Goal: Information Seeking & Learning: Learn about a topic

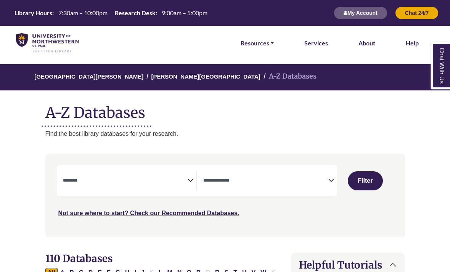
select select "Database Subject Filter"
select select "Database Types Filter"
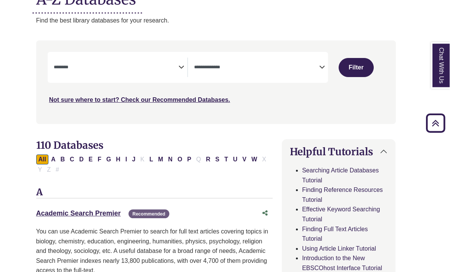
scroll to position [114, 9]
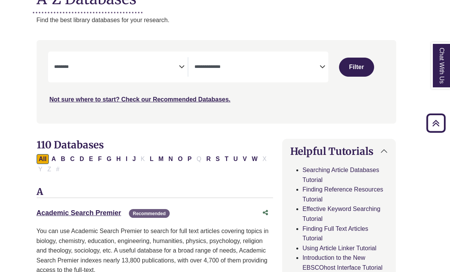
click at [58, 210] on link "Academic Search Premier This link opens in a new window" at bounding box center [79, 213] width 85 height 8
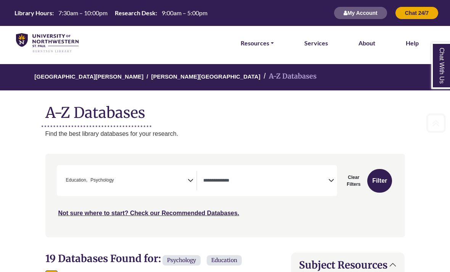
select select "Database Types Filter"
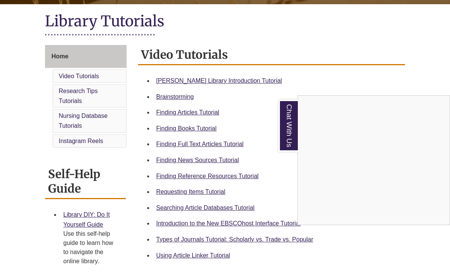
scroll to position [169, 0]
click at [232, 146] on div "Chat With Us" at bounding box center [225, 136] width 450 height 272
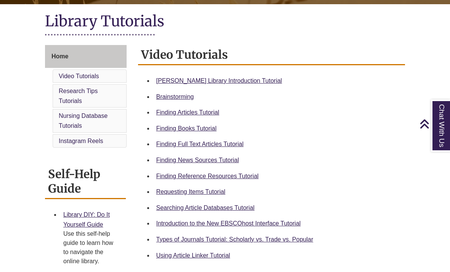
click at [201, 146] on link "Finding Full Text Articles Tutorial" at bounding box center [199, 144] width 87 height 6
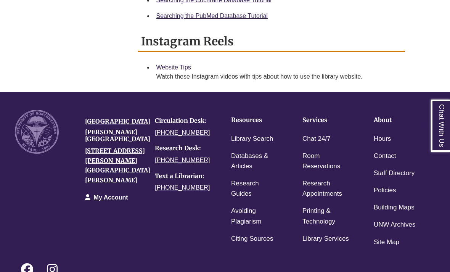
scroll to position [574, 0]
click at [118, 146] on div "University of Northwestern Berntsen Library 3003 Snelling Ave N St Paul, MN 551…" at bounding box center [114, 160] width 70 height 100
click at [128, 143] on h4 "[PERSON_NAME][GEOGRAPHIC_DATA]" at bounding box center [114, 135] width 59 height 13
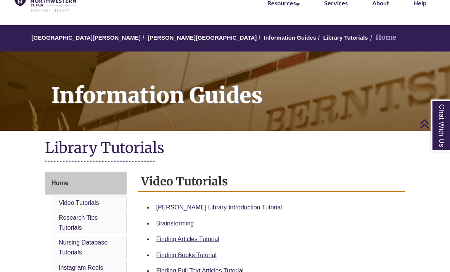
scroll to position [0, 0]
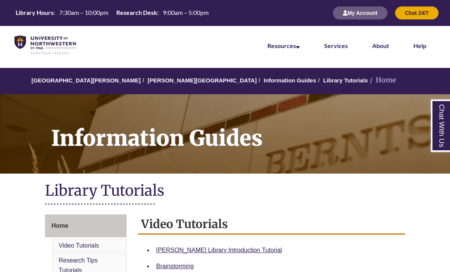
click at [155, 80] on link "[PERSON_NAME][GEOGRAPHIC_DATA]" at bounding box center [201, 80] width 109 height 6
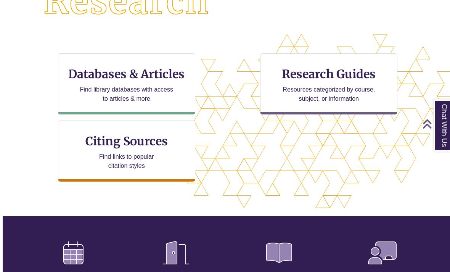
scroll to position [208, 0]
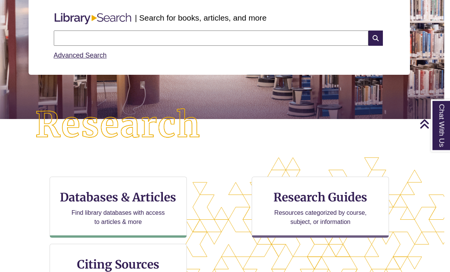
click at [122, 38] on input "text" at bounding box center [211, 38] width 314 height 15
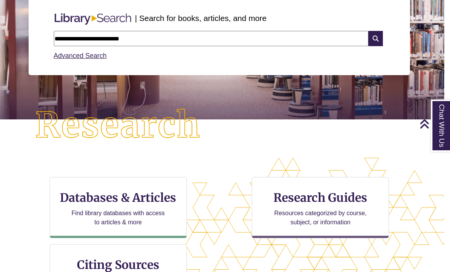
type input "**********"
click at [380, 37] on icon at bounding box center [375, 38] width 14 height 15
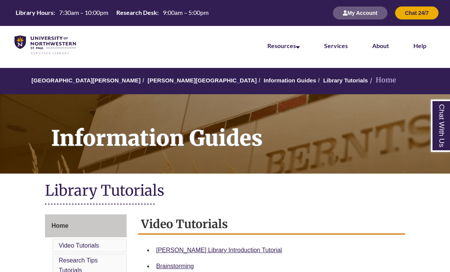
click at [160, 80] on link "[PERSON_NAME][GEOGRAPHIC_DATA]" at bounding box center [201, 80] width 109 height 6
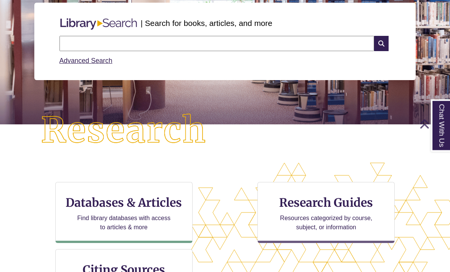
scroll to position [59, 0]
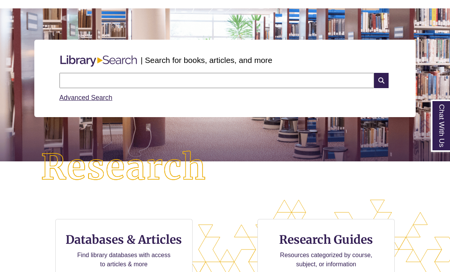
click at [270, 69] on div "| Search for books, articles, and more" at bounding box center [224, 60] width 337 height 19
click at [290, 87] on input "text" at bounding box center [216, 80] width 314 height 15
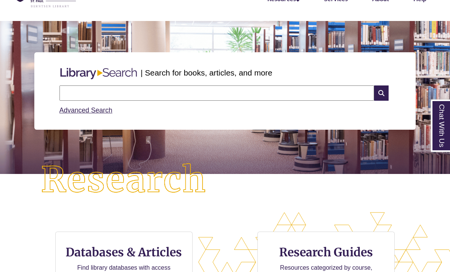
scroll to position [42, 0]
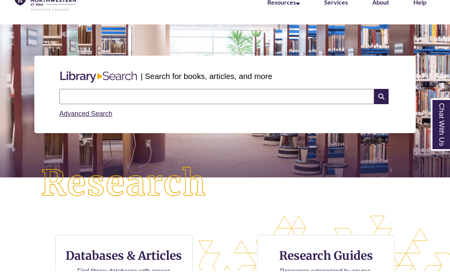
click at [107, 114] on link "Advanced Search" at bounding box center [85, 115] width 53 height 8
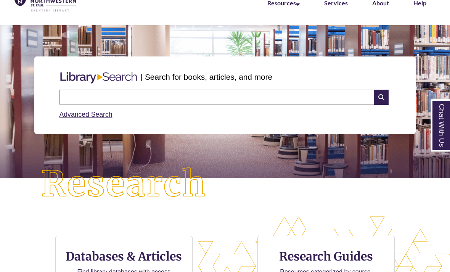
scroll to position [68, 0]
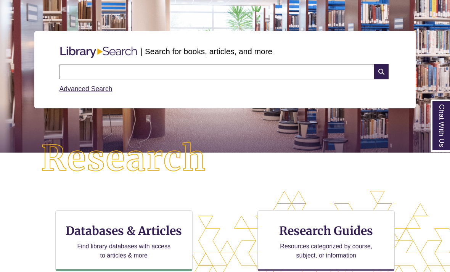
click at [194, 77] on input "text" at bounding box center [216, 71] width 314 height 15
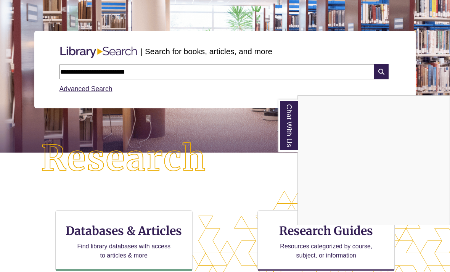
type input "**********"
click at [381, 74] on div "Chat With Us" at bounding box center [225, 136] width 450 height 272
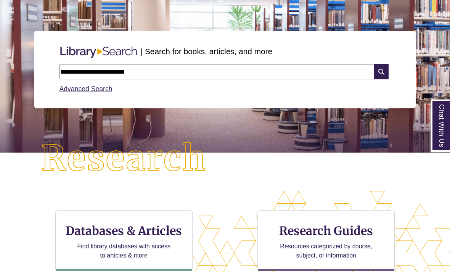
click at [383, 72] on icon at bounding box center [381, 71] width 14 height 15
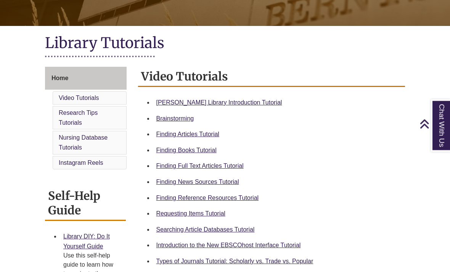
scroll to position [147, 0]
click at [228, 164] on link "Finding Full Text Articles Tutorial" at bounding box center [199, 165] width 87 height 6
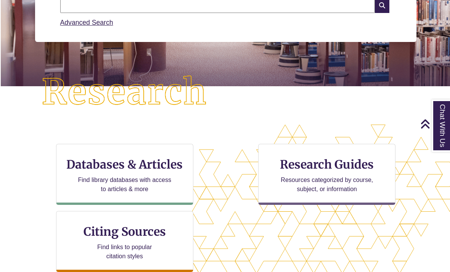
scroll to position [135, 0]
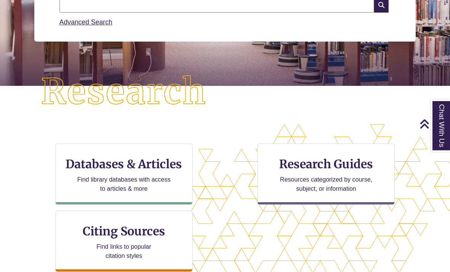
click at [152, 162] on h3 "Databases & Articles" at bounding box center [124, 164] width 124 height 14
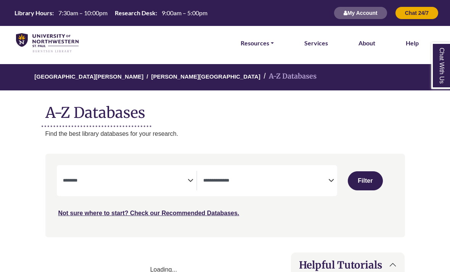
select select "Database Subject Filter"
select select "Database Types Filter"
select select "Database Subject Filter"
select select "Database Types Filter"
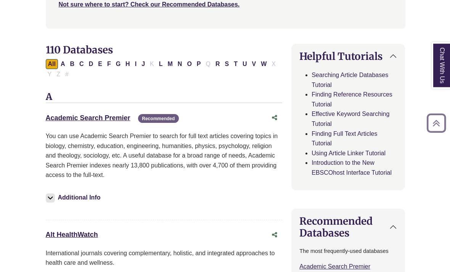
scroll to position [212, 0]
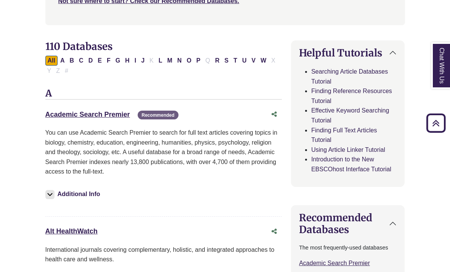
click at [111, 114] on link "Academic Search Premier This link opens in a new window" at bounding box center [87, 115] width 85 height 8
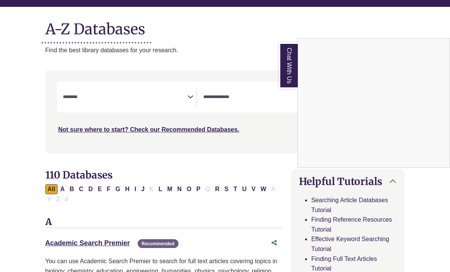
scroll to position [60, 0]
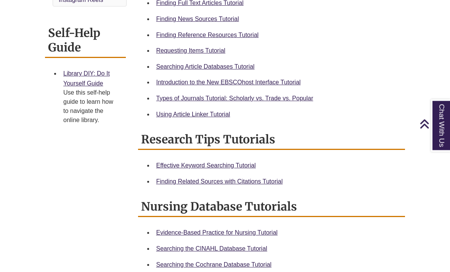
scroll to position [310, 0]
click at [202, 117] on link "Using Article Linker Tutorial" at bounding box center [193, 114] width 74 height 6
